Goal: Find specific page/section

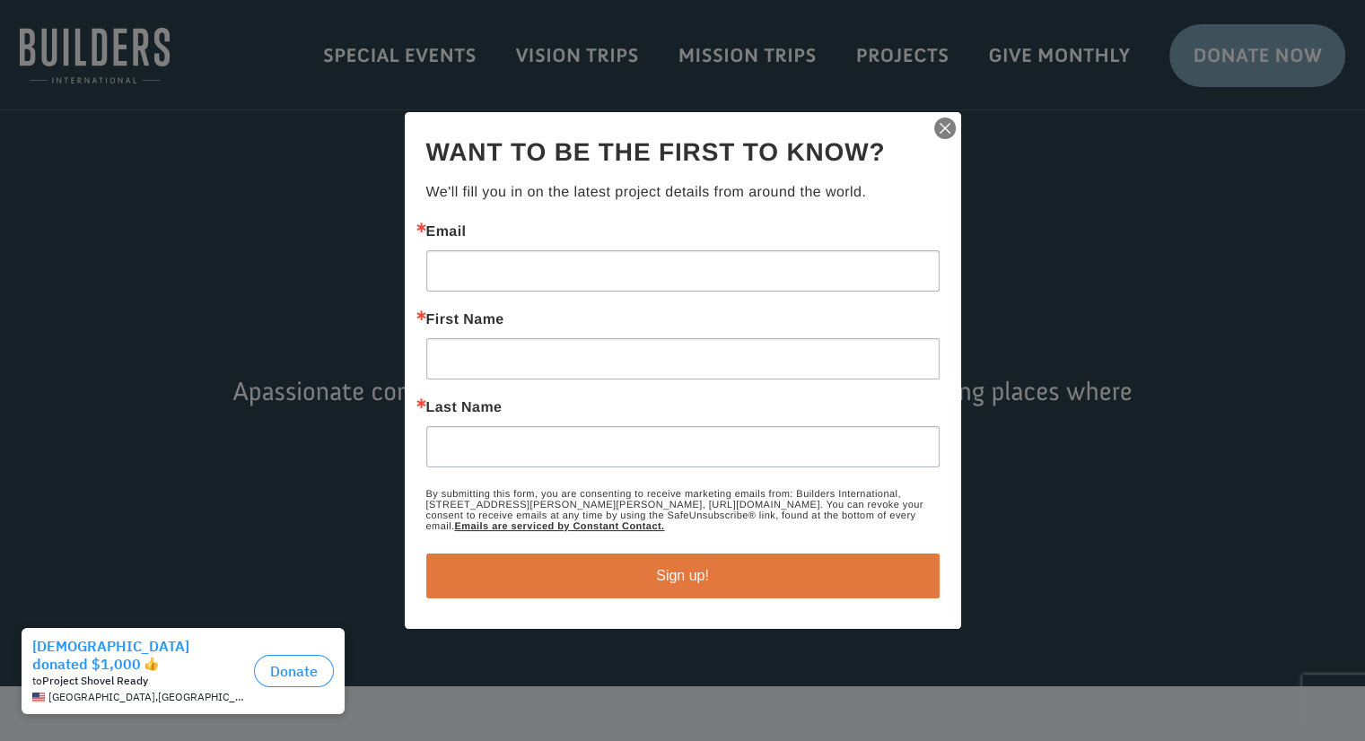
click at [947, 126] on img "button" at bounding box center [944, 128] width 25 height 25
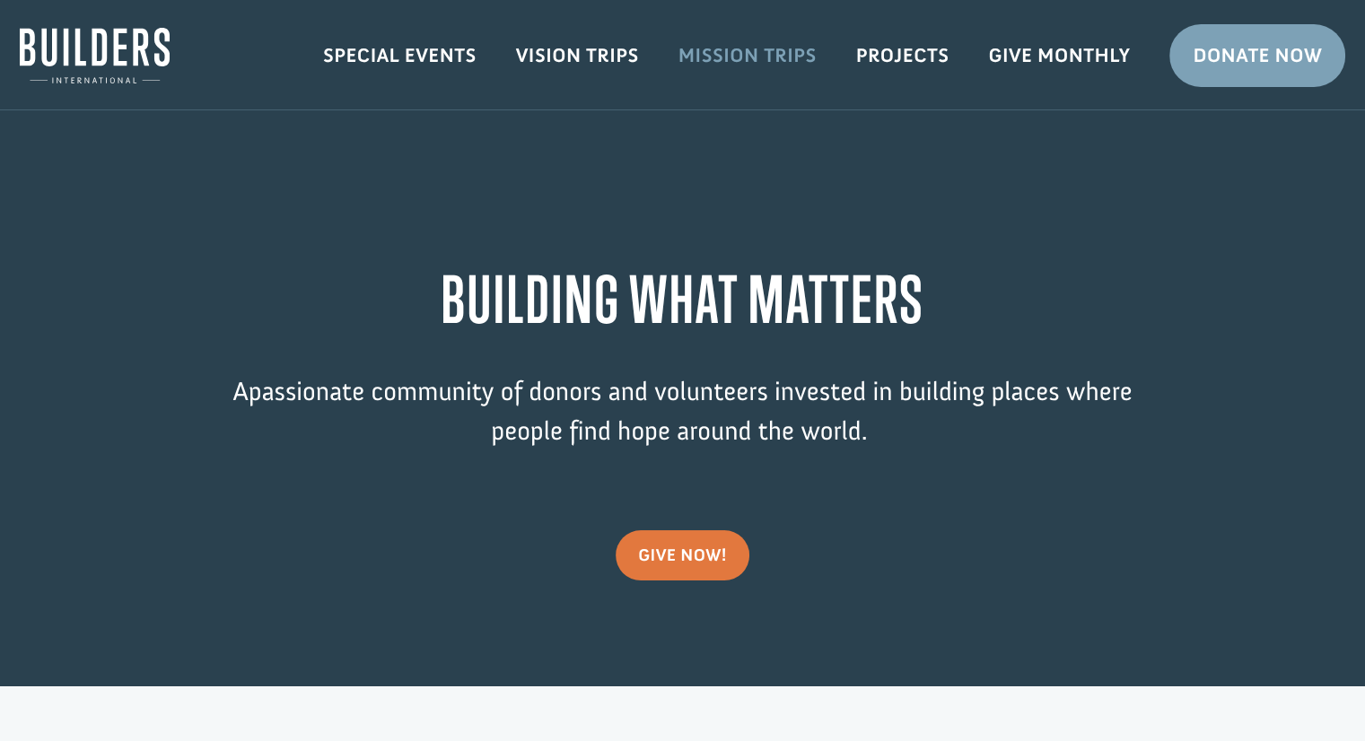
click at [728, 51] on link "Mission Trips" at bounding box center [747, 56] width 178 height 52
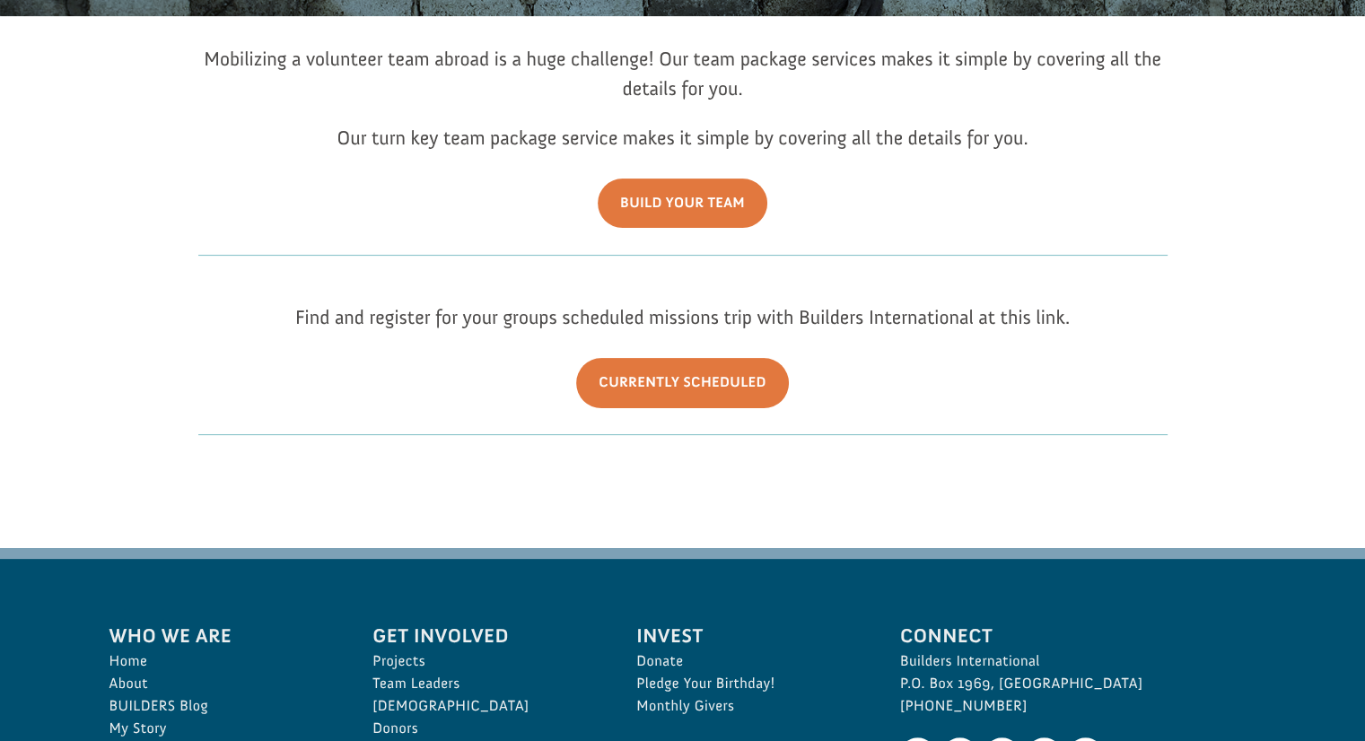
scroll to position [376, 0]
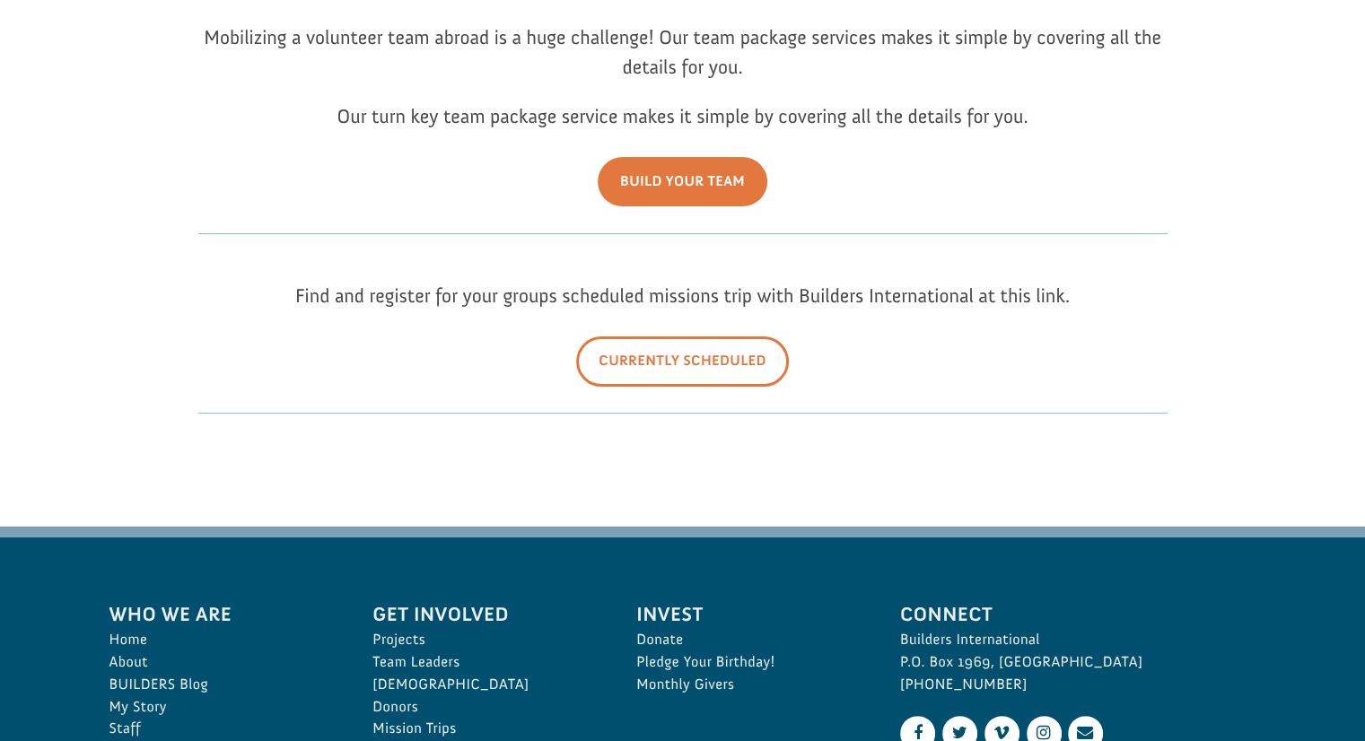
click at [621, 376] on link "Currently Scheduled" at bounding box center [682, 360] width 213 height 49
